Goal: Transaction & Acquisition: Download file/media

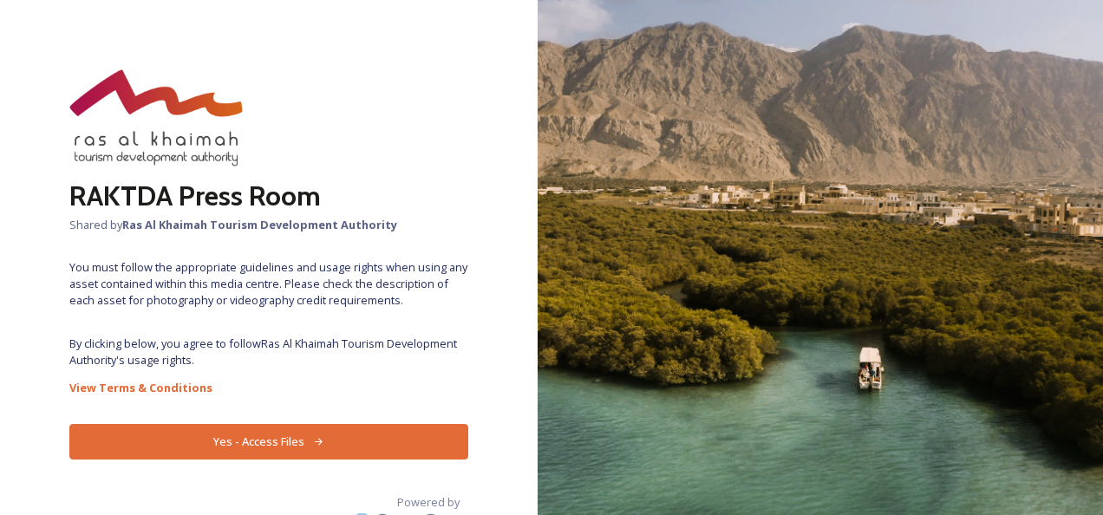
click at [313, 439] on icon at bounding box center [318, 441] width 11 height 11
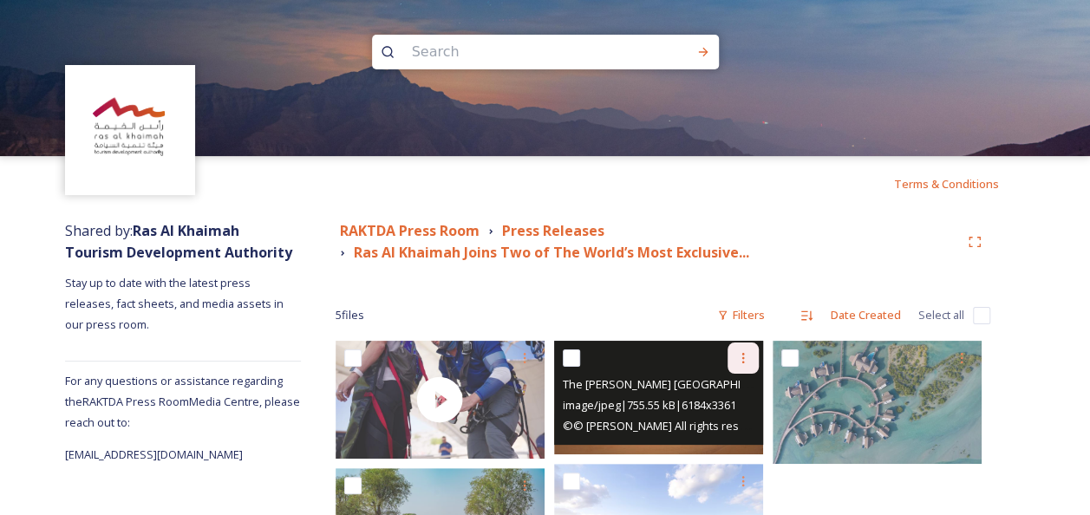
click at [739, 361] on icon at bounding box center [743, 358] width 14 height 14
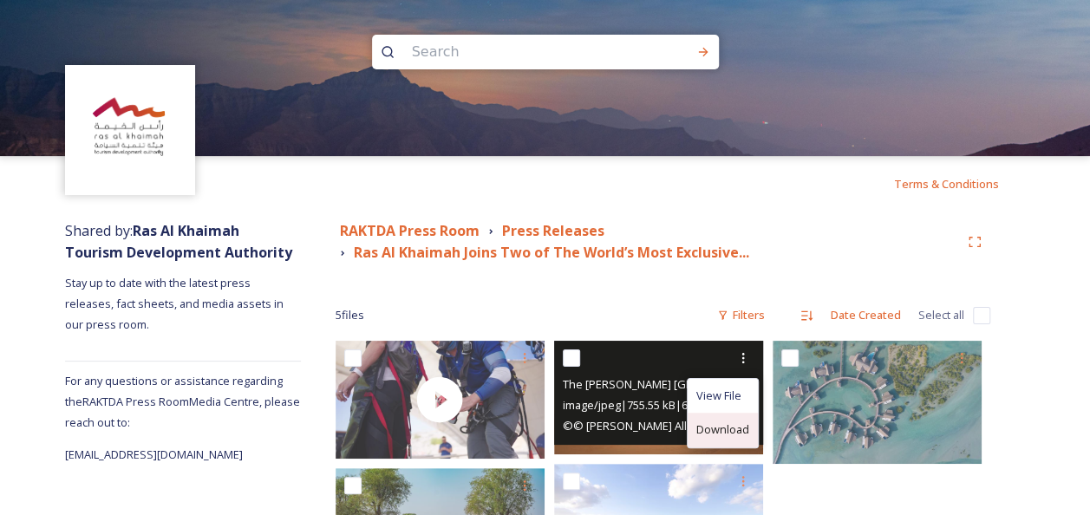
click at [721, 432] on span "Download" at bounding box center [722, 429] width 53 height 16
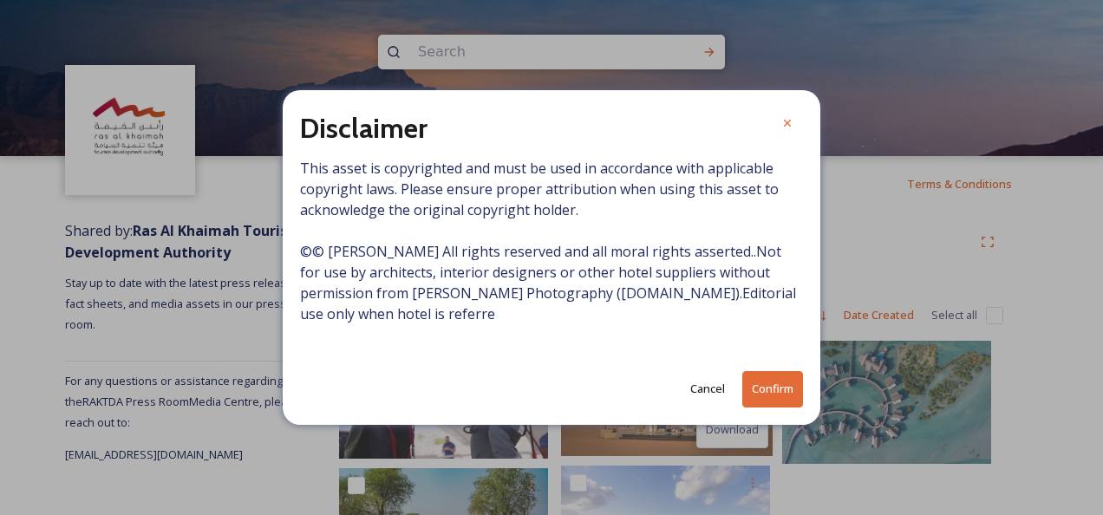
click at [749, 388] on button "Confirm" at bounding box center [772, 389] width 61 height 36
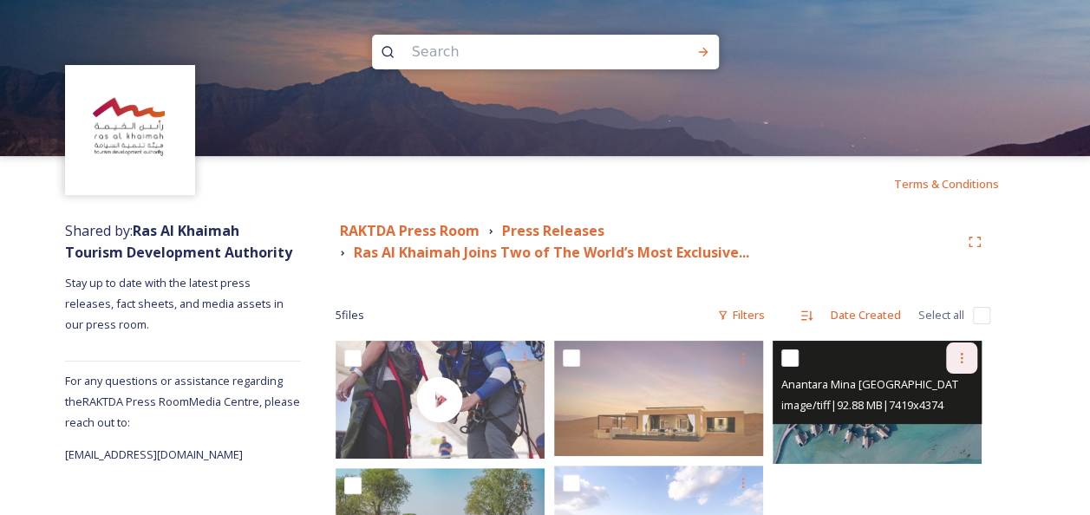
click at [966, 364] on div at bounding box center [961, 357] width 31 height 31
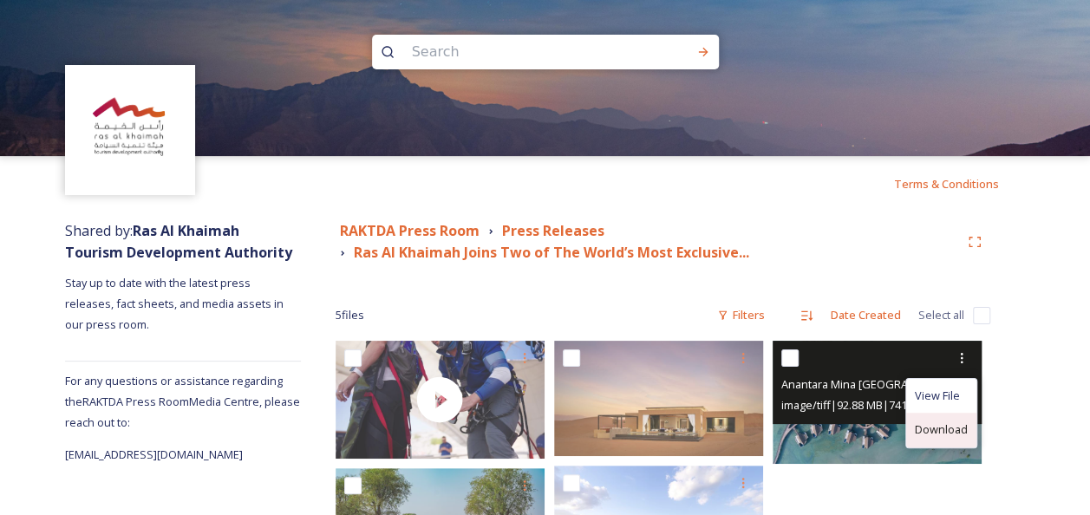
click at [952, 427] on span "Download" at bounding box center [941, 429] width 53 height 16
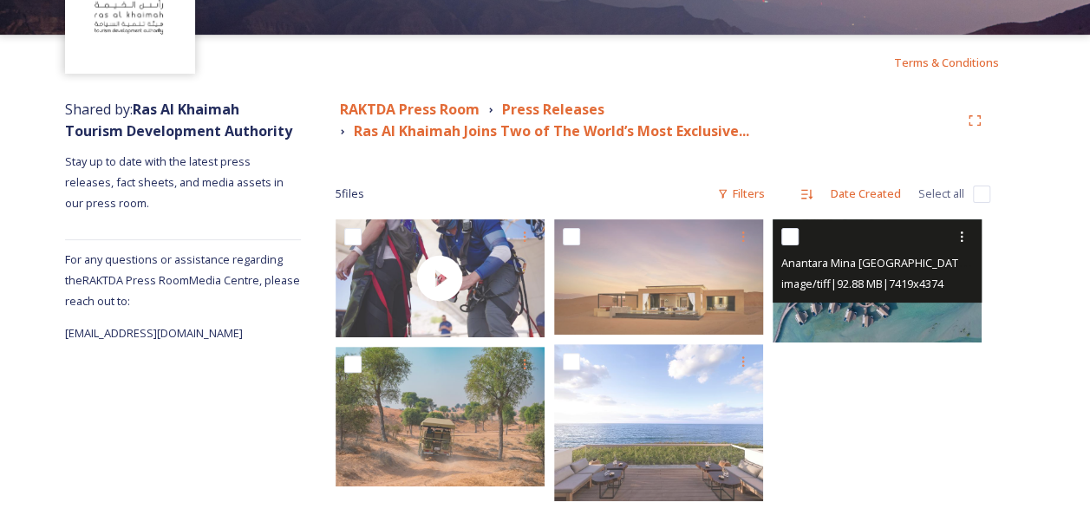
scroll to position [145, 0]
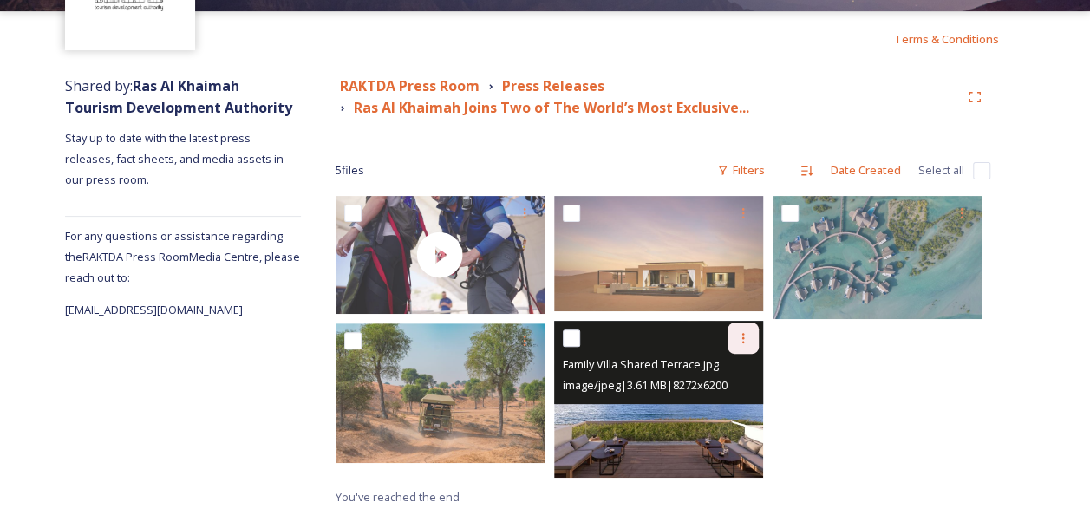
click at [740, 343] on icon at bounding box center [743, 338] width 14 height 14
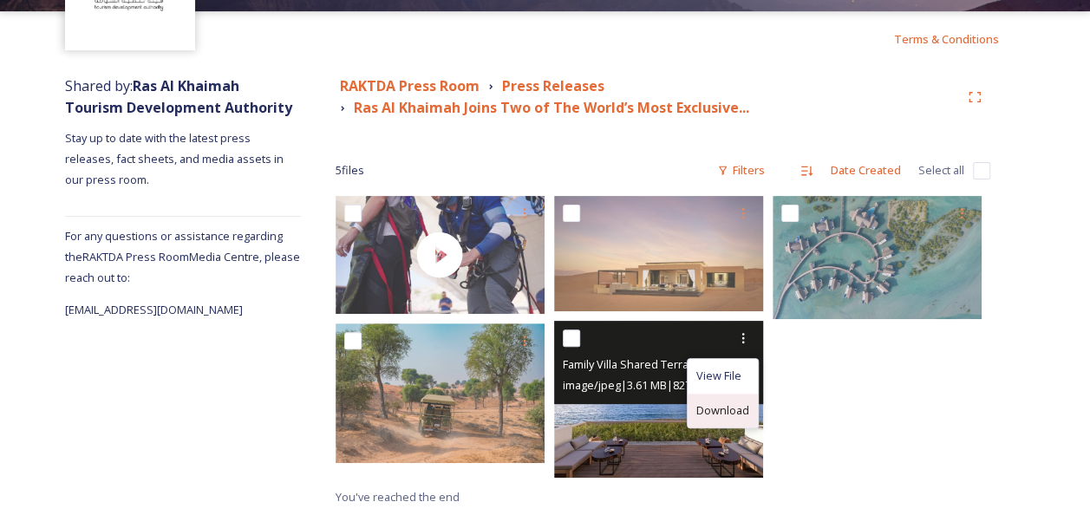
click at [740, 402] on span "Download" at bounding box center [722, 410] width 53 height 16
click at [697, 378] on span "image/jpeg | 3.61 MB | 8272 x 6200" at bounding box center [645, 385] width 165 height 16
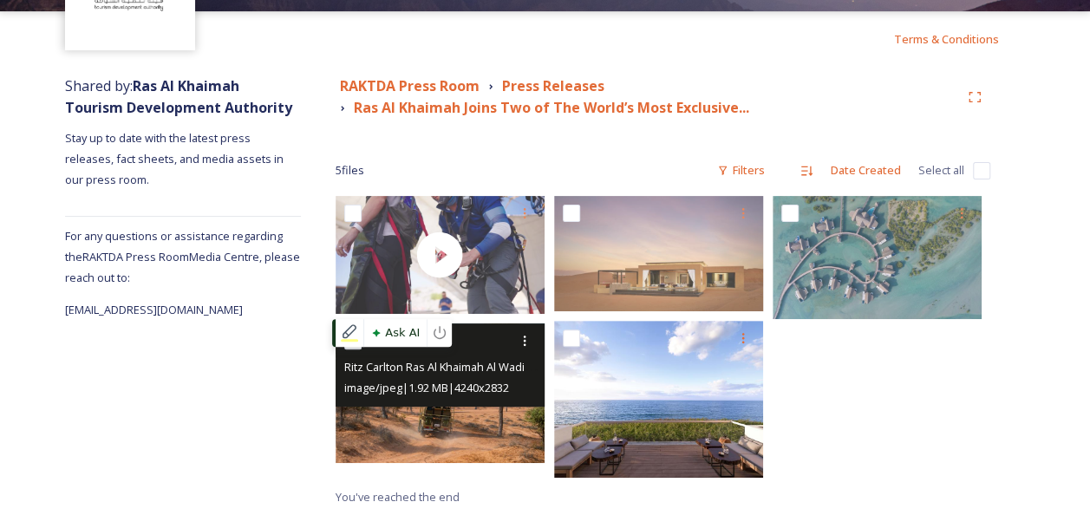
click at [435, 437] on img at bounding box center [440, 393] width 209 height 140
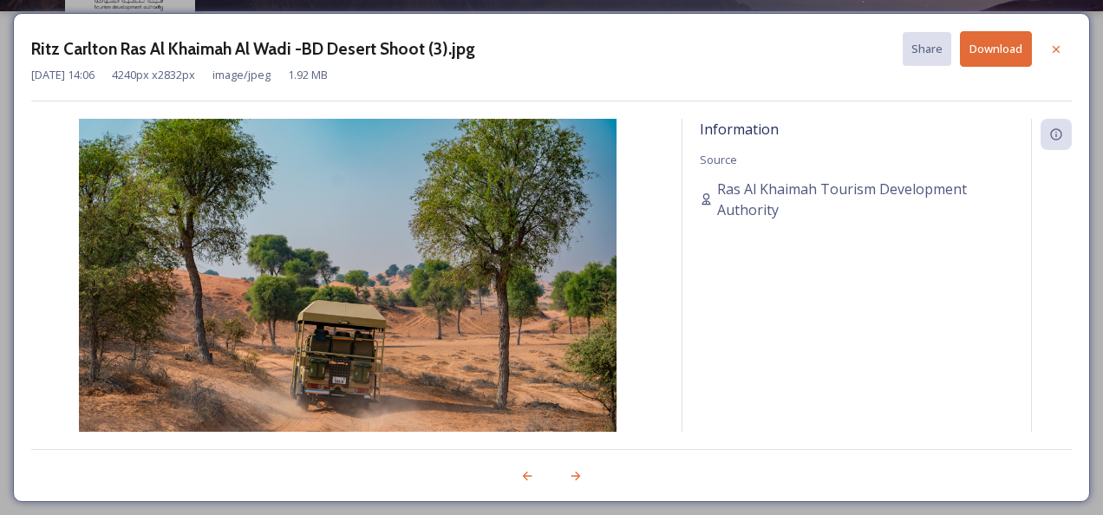
click at [943, 286] on div "Information Source Ras Al Khaimah Tourism Development Authority" at bounding box center [856, 275] width 349 height 313
click at [1054, 46] on icon at bounding box center [1056, 48] width 7 height 7
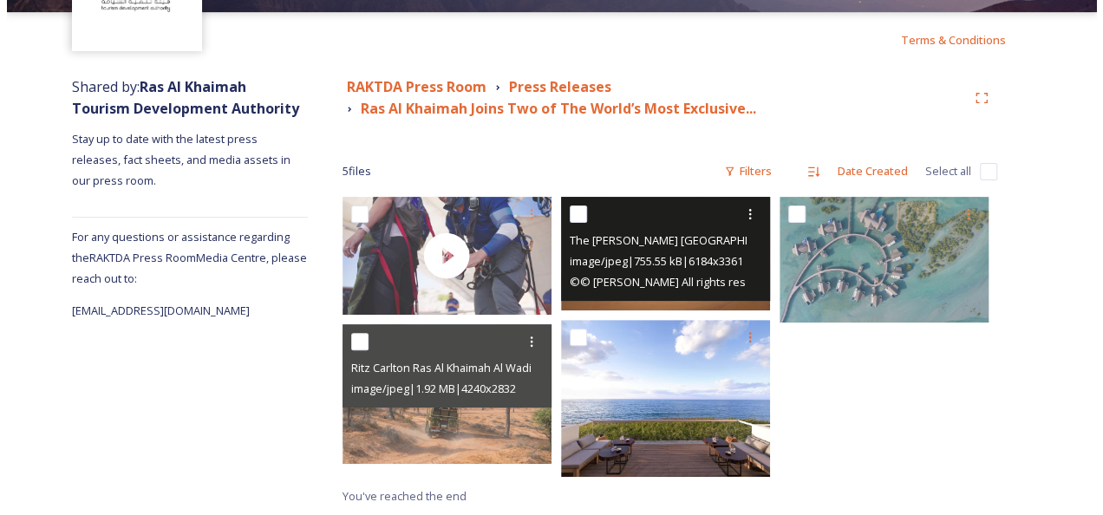
scroll to position [143, 0]
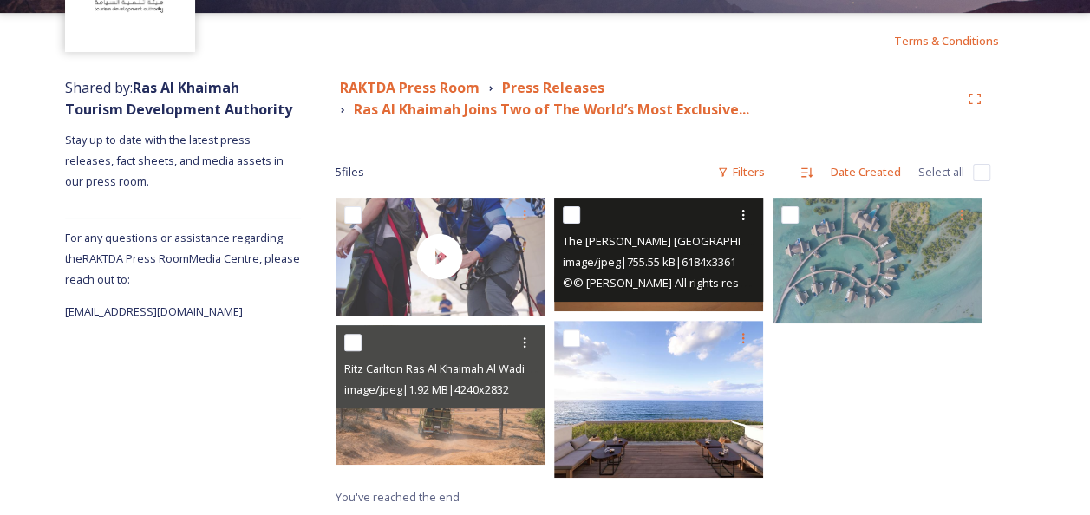
click at [695, 239] on span "The [PERSON_NAME] [GEOGRAPHIC_DATA], [GEOGRAPHIC_DATA] Signature Villa Exterior…" at bounding box center [800, 240] width 474 height 16
click at [678, 220] on div at bounding box center [661, 214] width 196 height 31
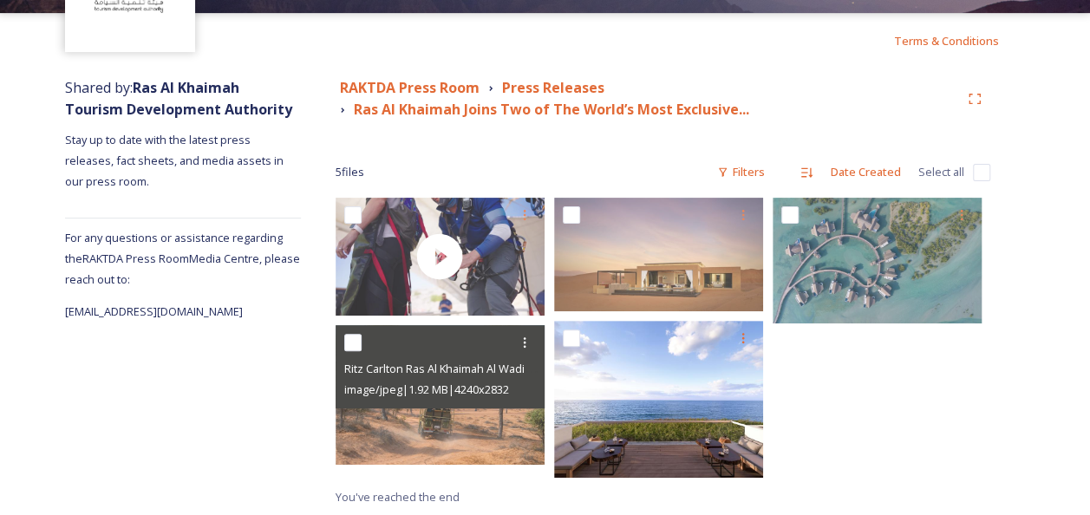
click at [858, 135] on div "RAKTDA Press Room Press Releases Ras Al Khaimah Joins Two of The World’s Most E…" at bounding box center [663, 291] width 724 height 447
click at [876, 466] on div at bounding box center [882, 342] width 218 height 289
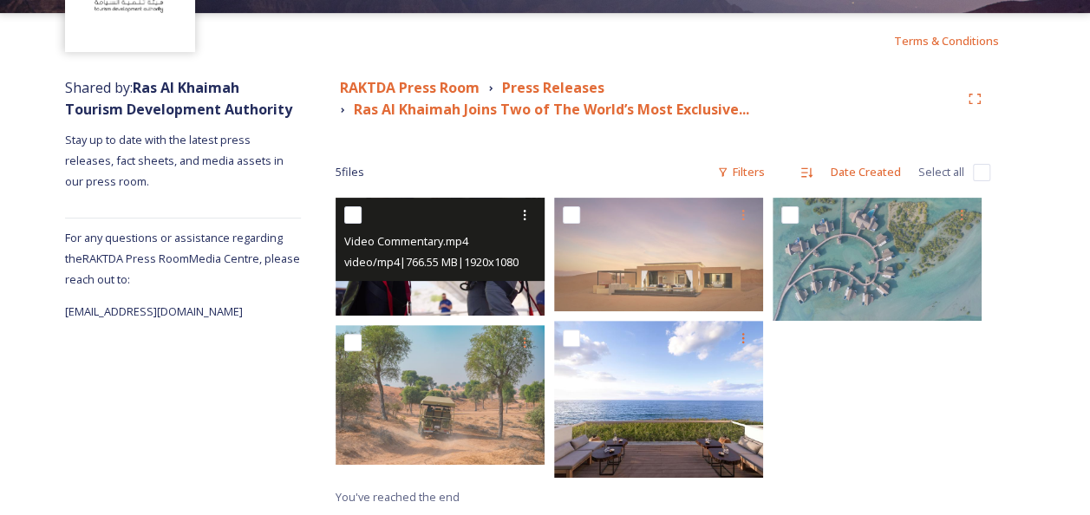
click at [435, 265] on span "video/mp4 | 766.55 MB | 1920 x 1080" at bounding box center [431, 262] width 174 height 16
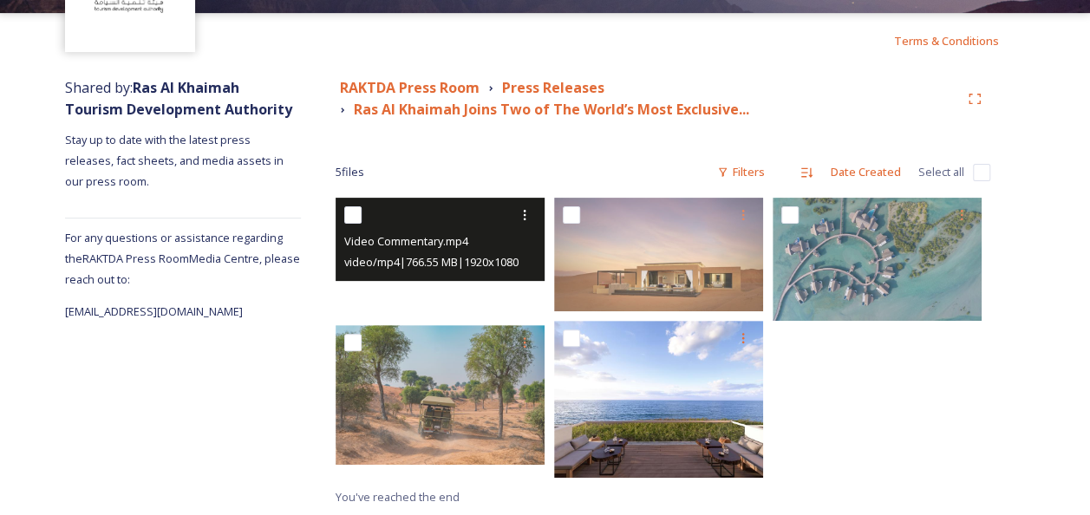
click at [449, 290] on div at bounding box center [440, 257] width 209 height 118
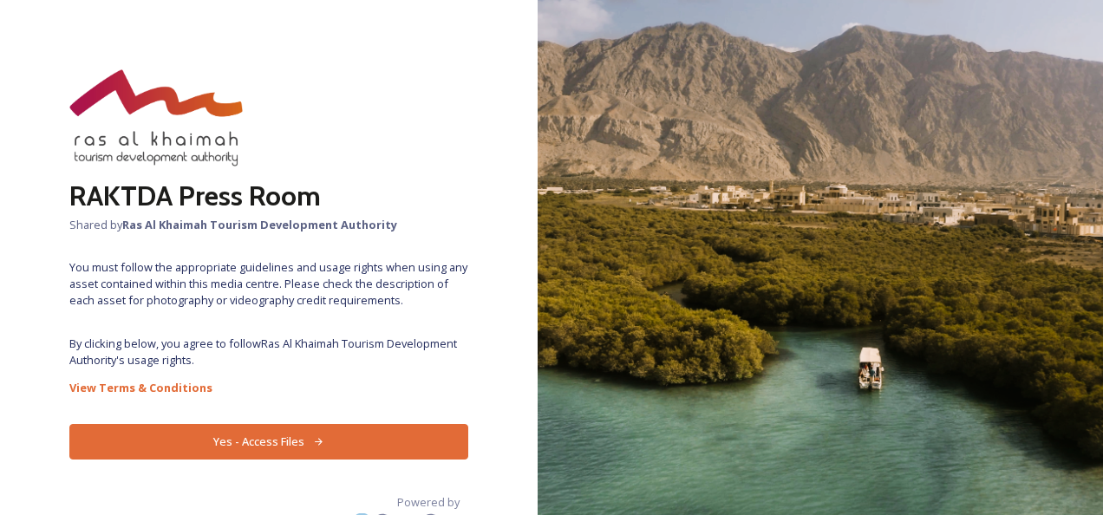
click at [277, 446] on button "Yes - Access Files" at bounding box center [268, 442] width 399 height 36
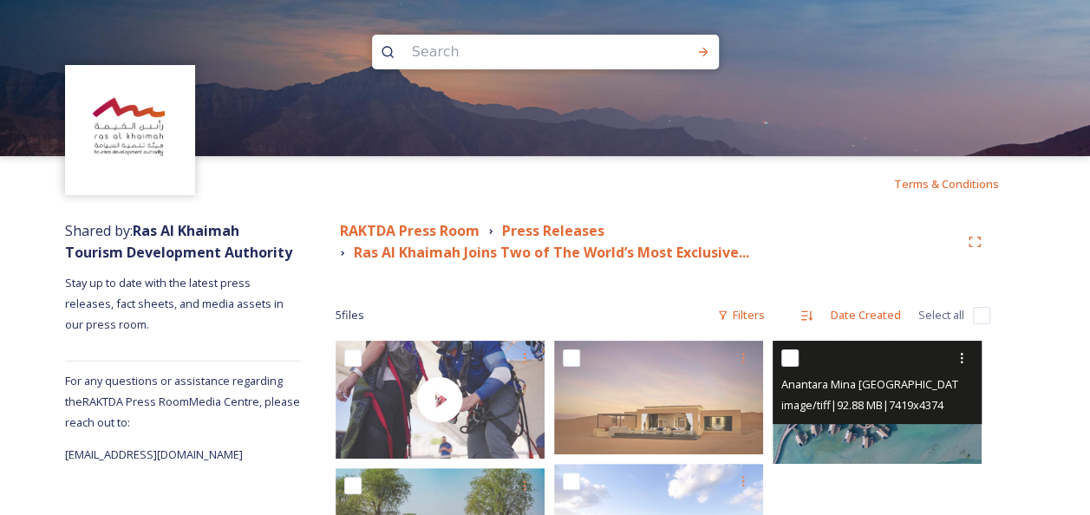
click at [792, 356] on input "checkbox" at bounding box center [789, 357] width 17 height 17
checkbox input "true"
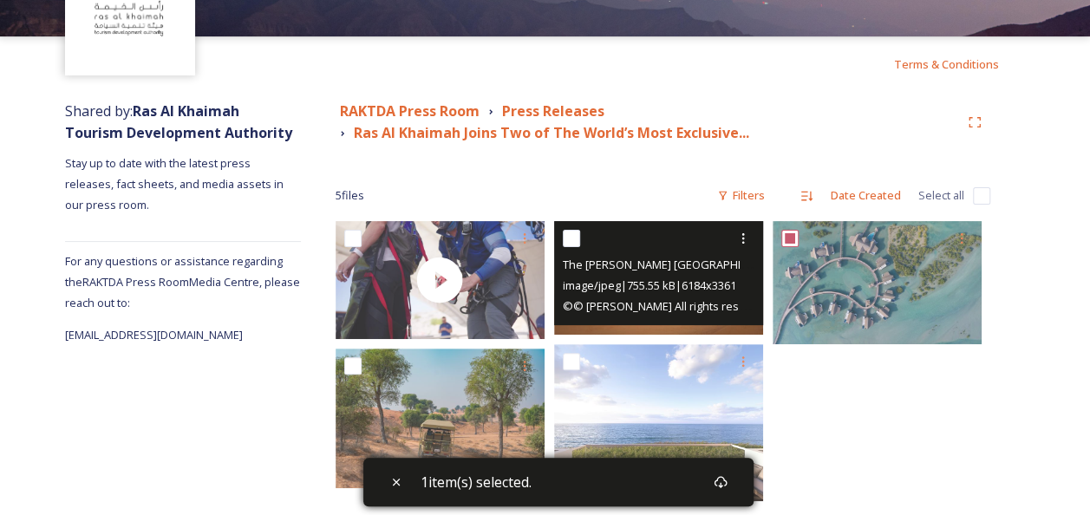
scroll to position [143, 0]
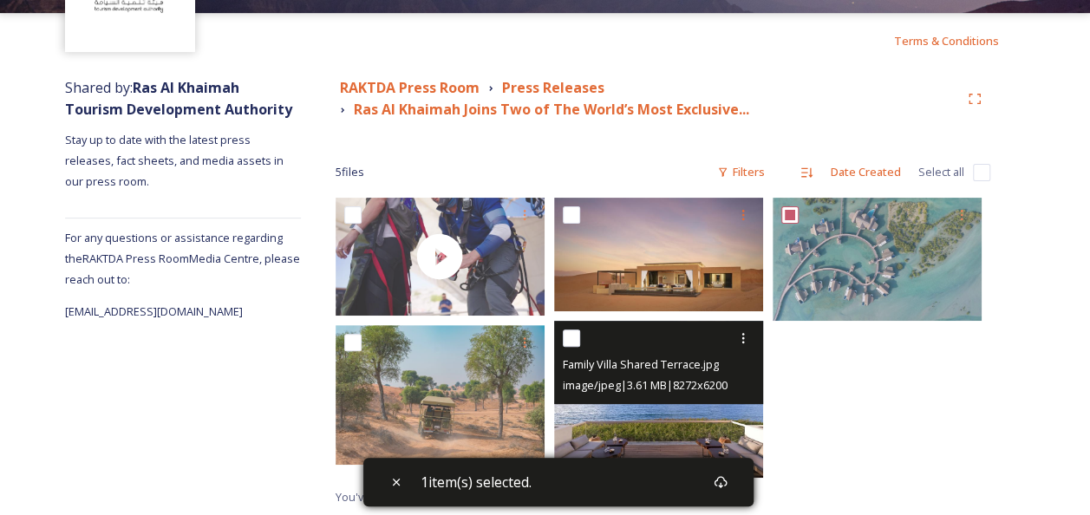
click at [569, 338] on input "checkbox" at bounding box center [571, 337] width 17 height 17
checkbox input "true"
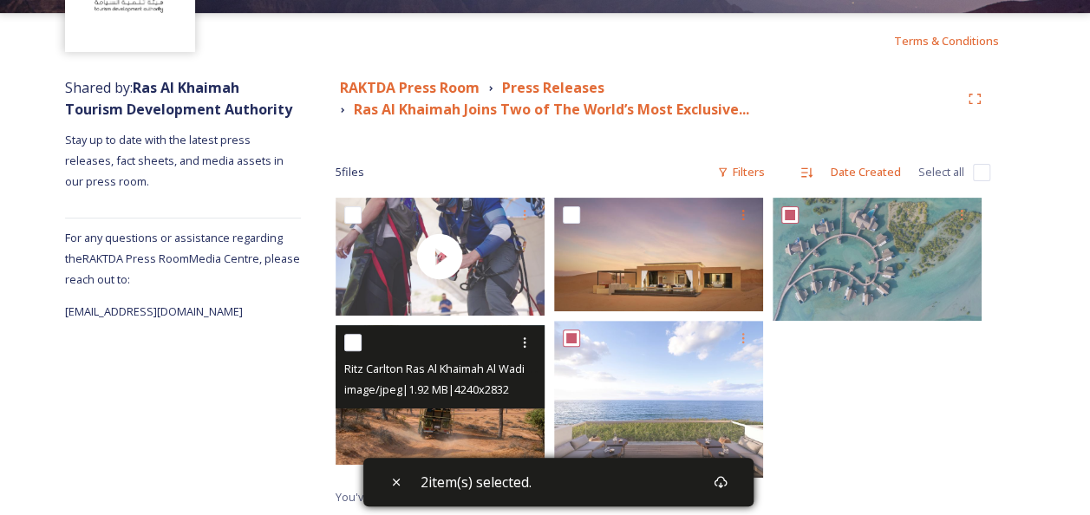
click at [349, 342] on input "checkbox" at bounding box center [352, 342] width 17 height 17
checkbox input "true"
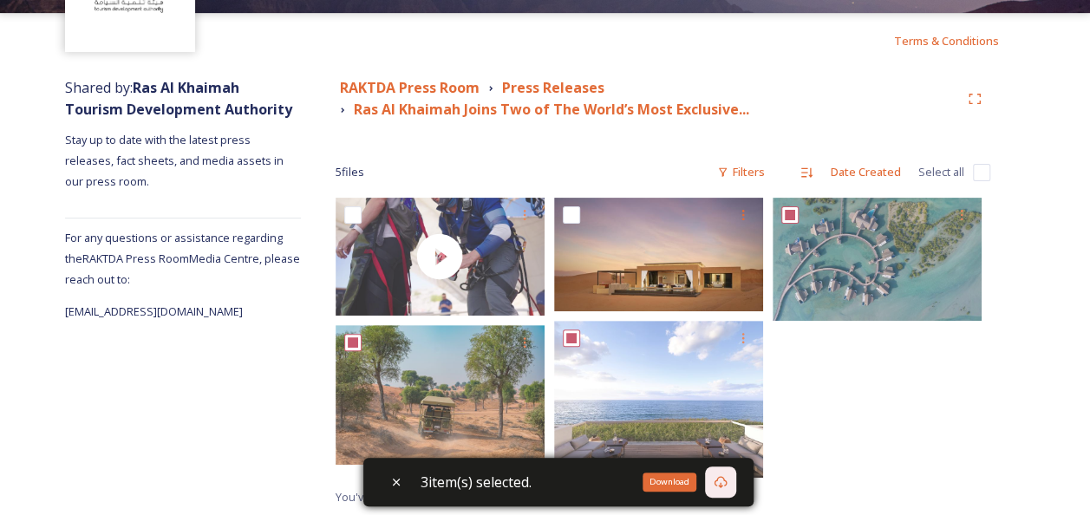
click at [727, 480] on icon at bounding box center [721, 482] width 14 height 14
click at [693, 476] on div "3 item(s) selected." at bounding box center [558, 482] width 390 height 49
click at [856, 439] on div at bounding box center [882, 342] width 218 height 289
